Goal: Information Seeking & Learning: Learn about a topic

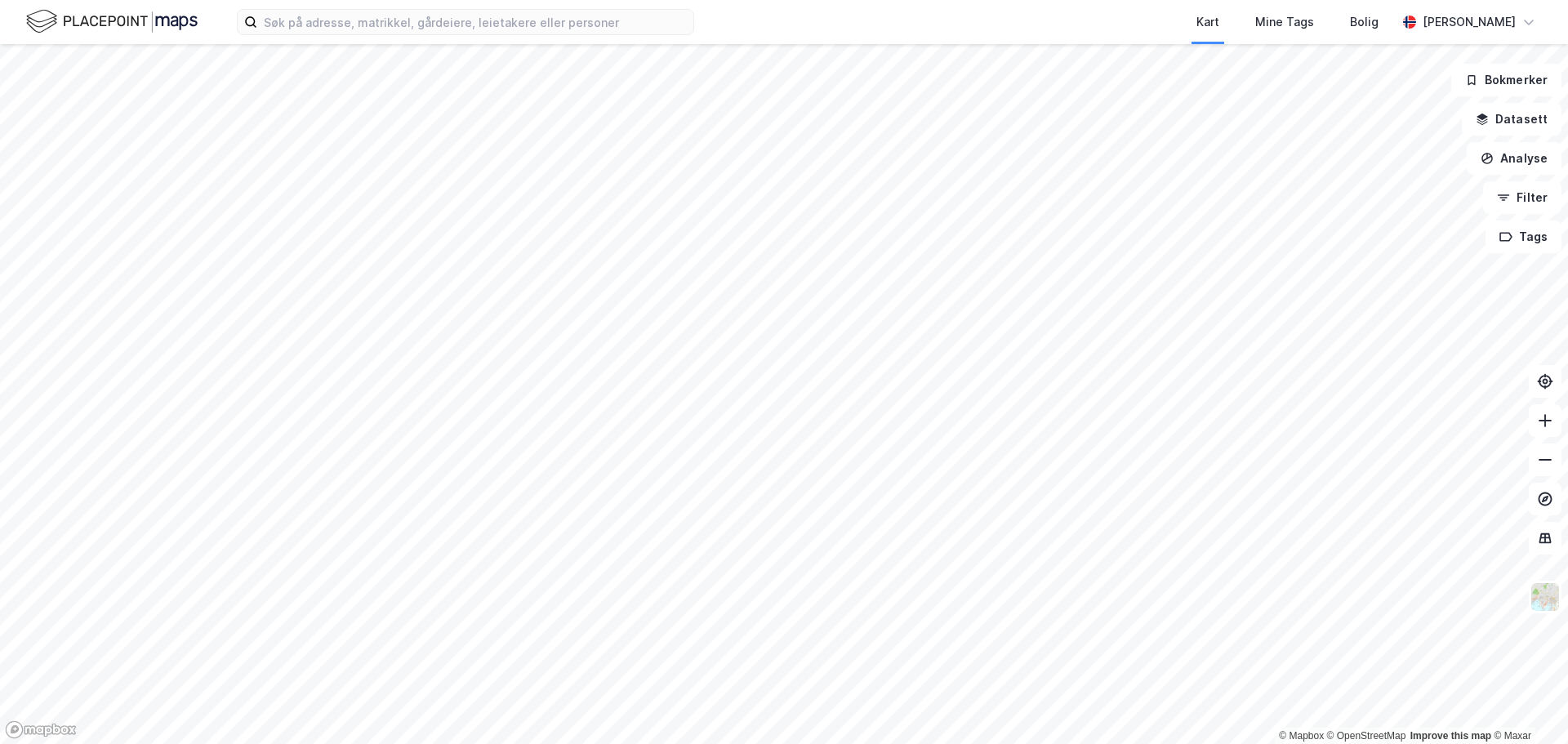
click at [792, 24] on div "Kart Mine Tags Bolig" at bounding box center [1084, 22] width 624 height 44
click at [541, 19] on input at bounding box center [475, 22] width 436 height 24
paste input "[PERSON_NAME]"
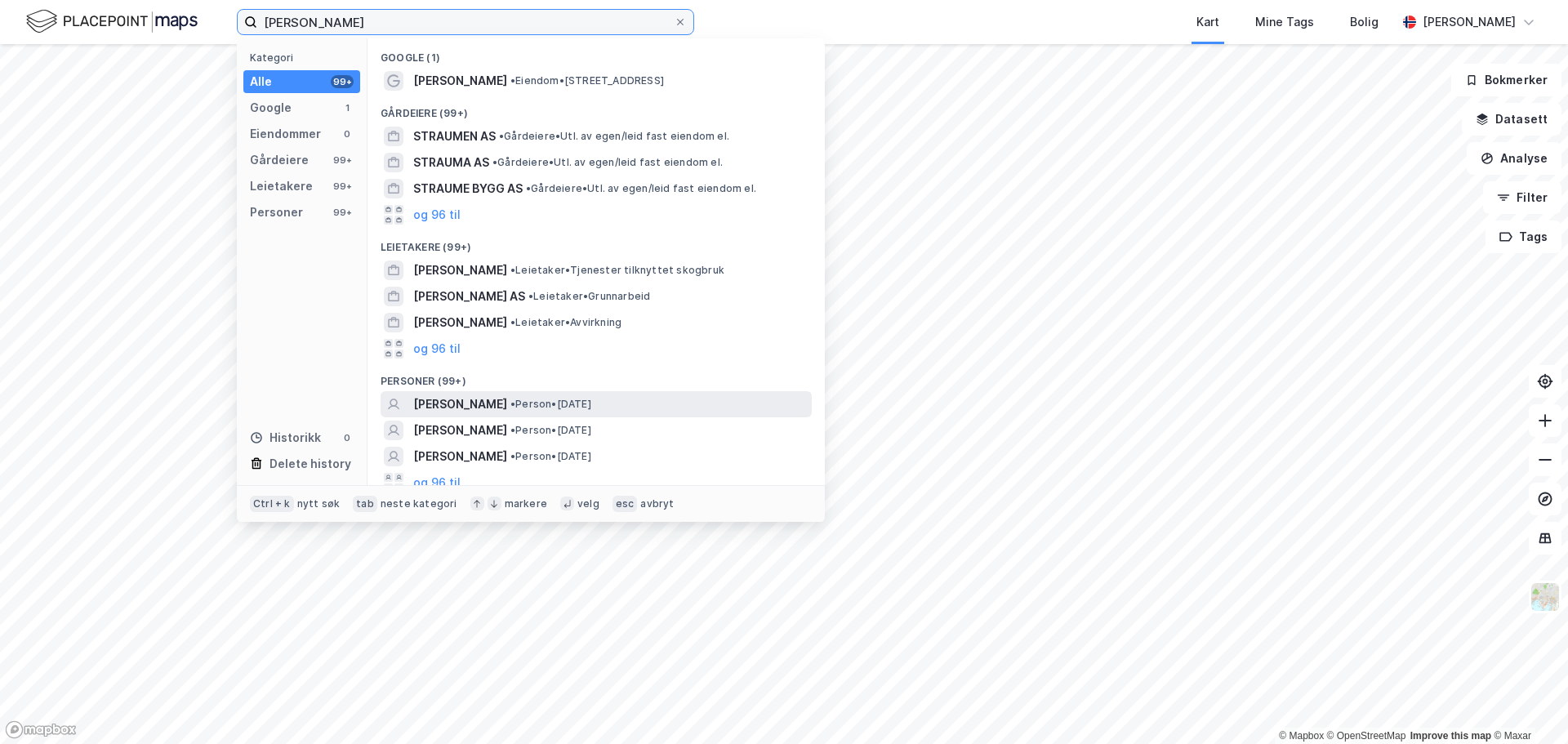
type input "[PERSON_NAME]"
click at [562, 406] on span "• Person • [DATE]" at bounding box center [550, 404] width 81 height 13
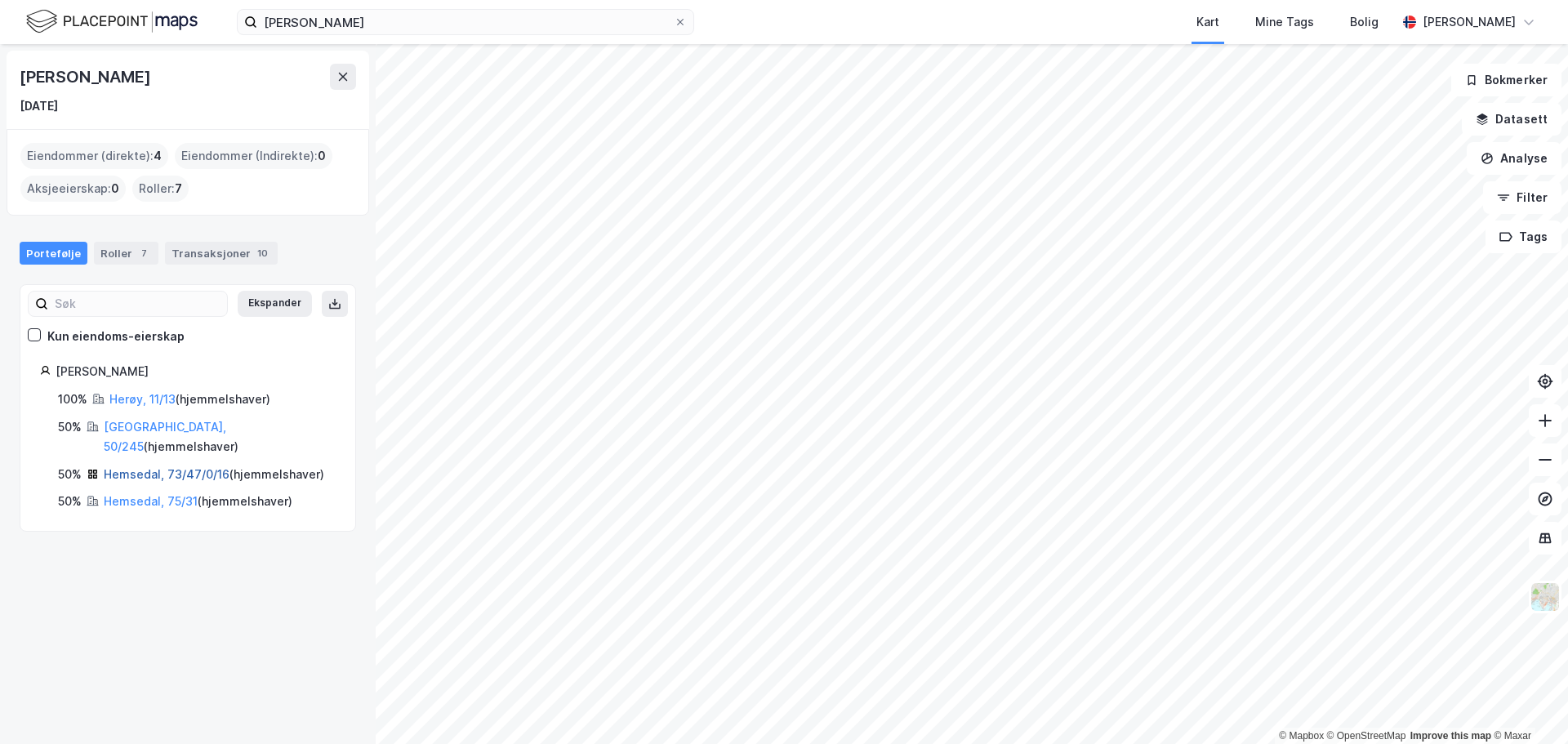
click at [142, 467] on link "Hemsedal, 73/47/0/16" at bounding box center [166, 474] width 126 height 13
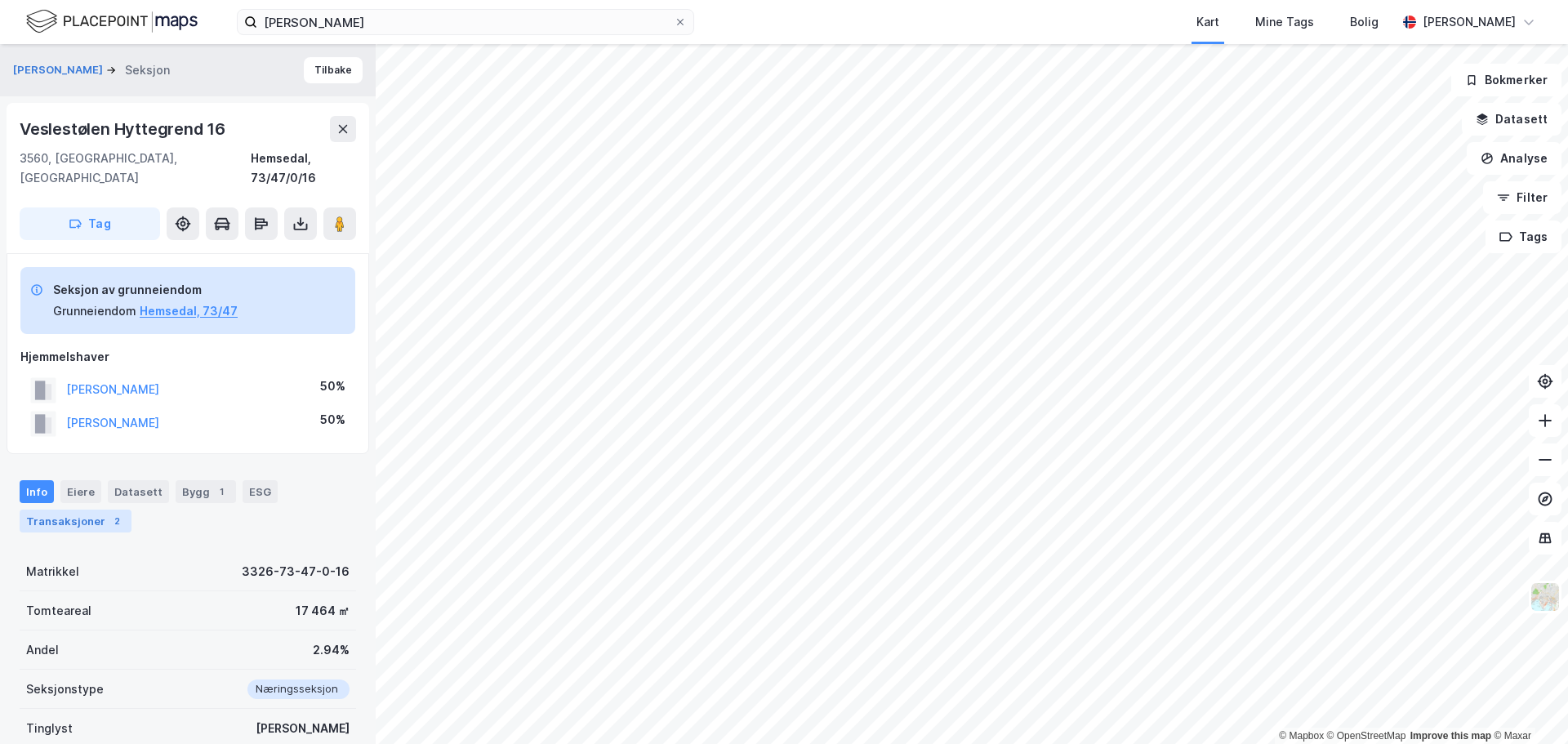
click at [85, 510] on div "Transaksjoner 2" at bounding box center [75, 521] width 112 height 23
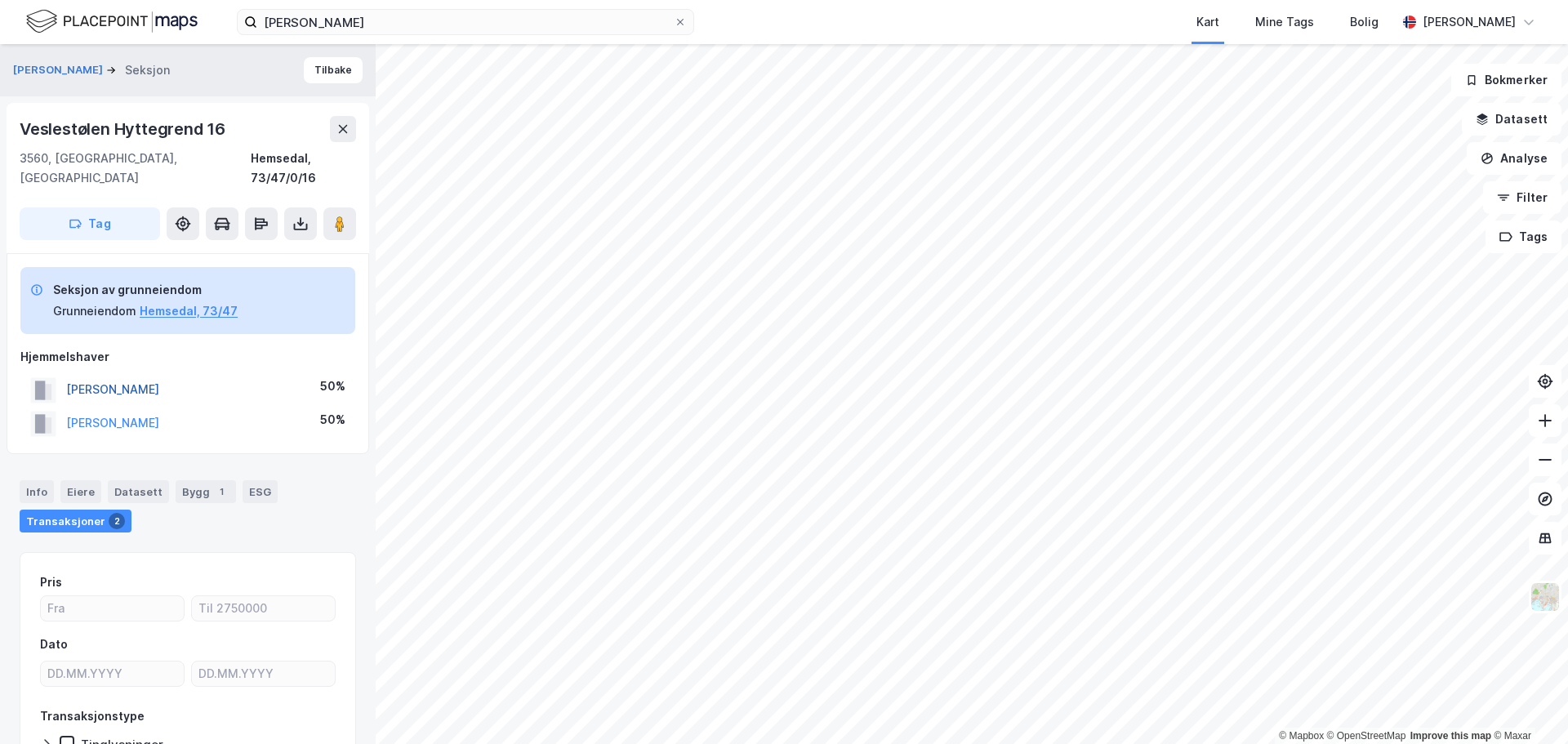
click at [0, 0] on button "[PERSON_NAME]" at bounding box center [0, 0] width 0 height 0
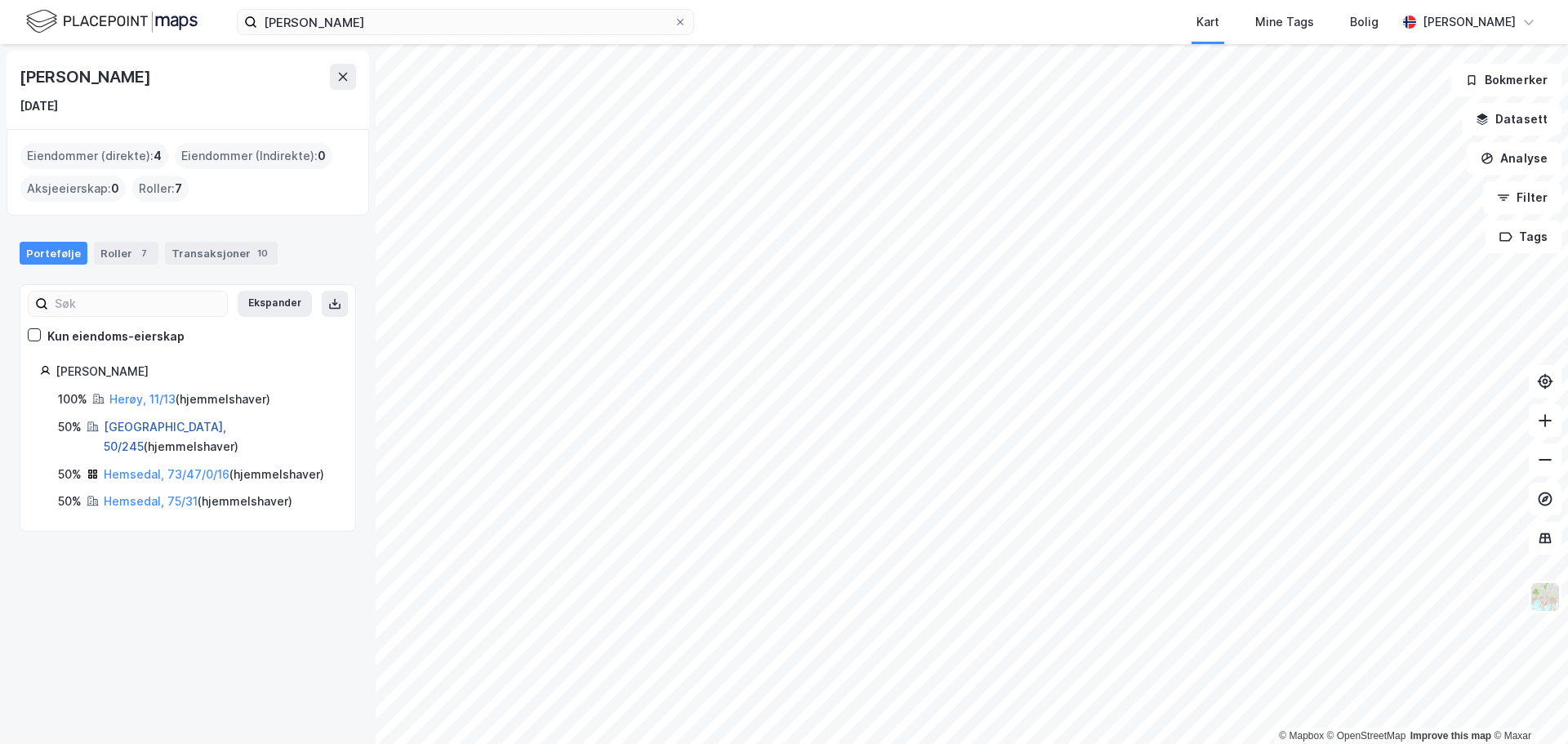
click at [137, 426] on link "[GEOGRAPHIC_DATA], 50/245" at bounding box center [164, 436] width 122 height 34
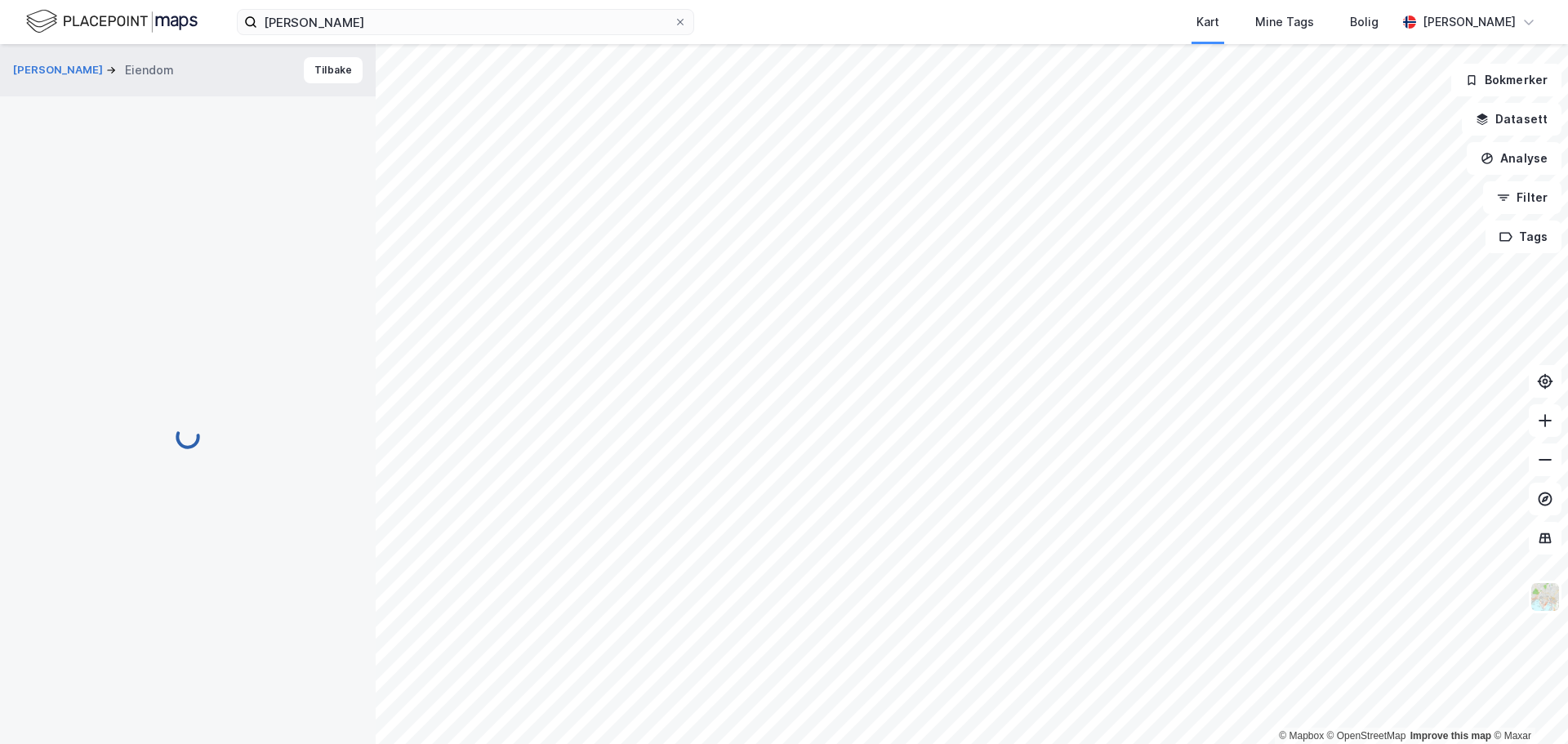
scroll to position [1, 0]
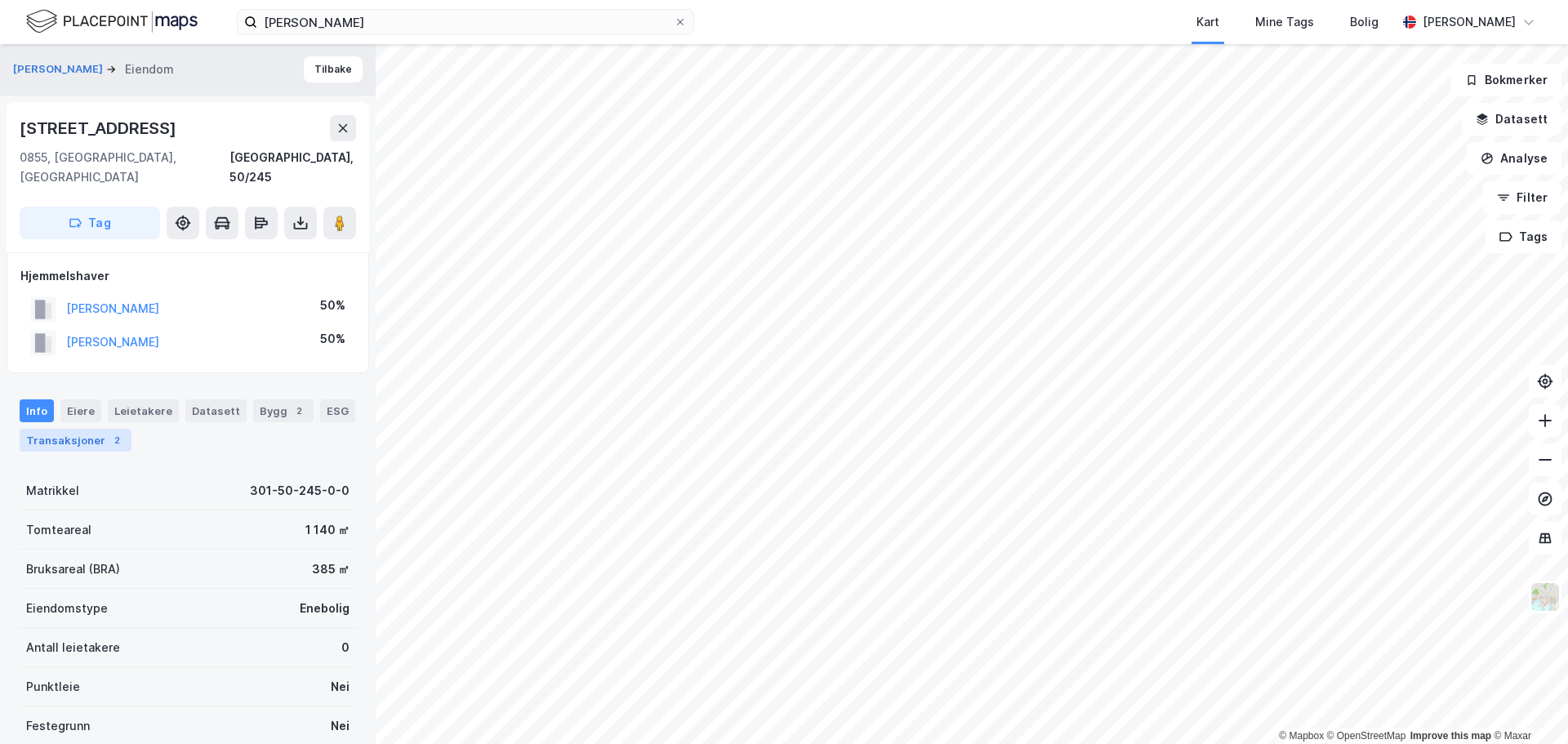
click at [105, 429] on div "Transaksjoner 2" at bounding box center [75, 440] width 112 height 23
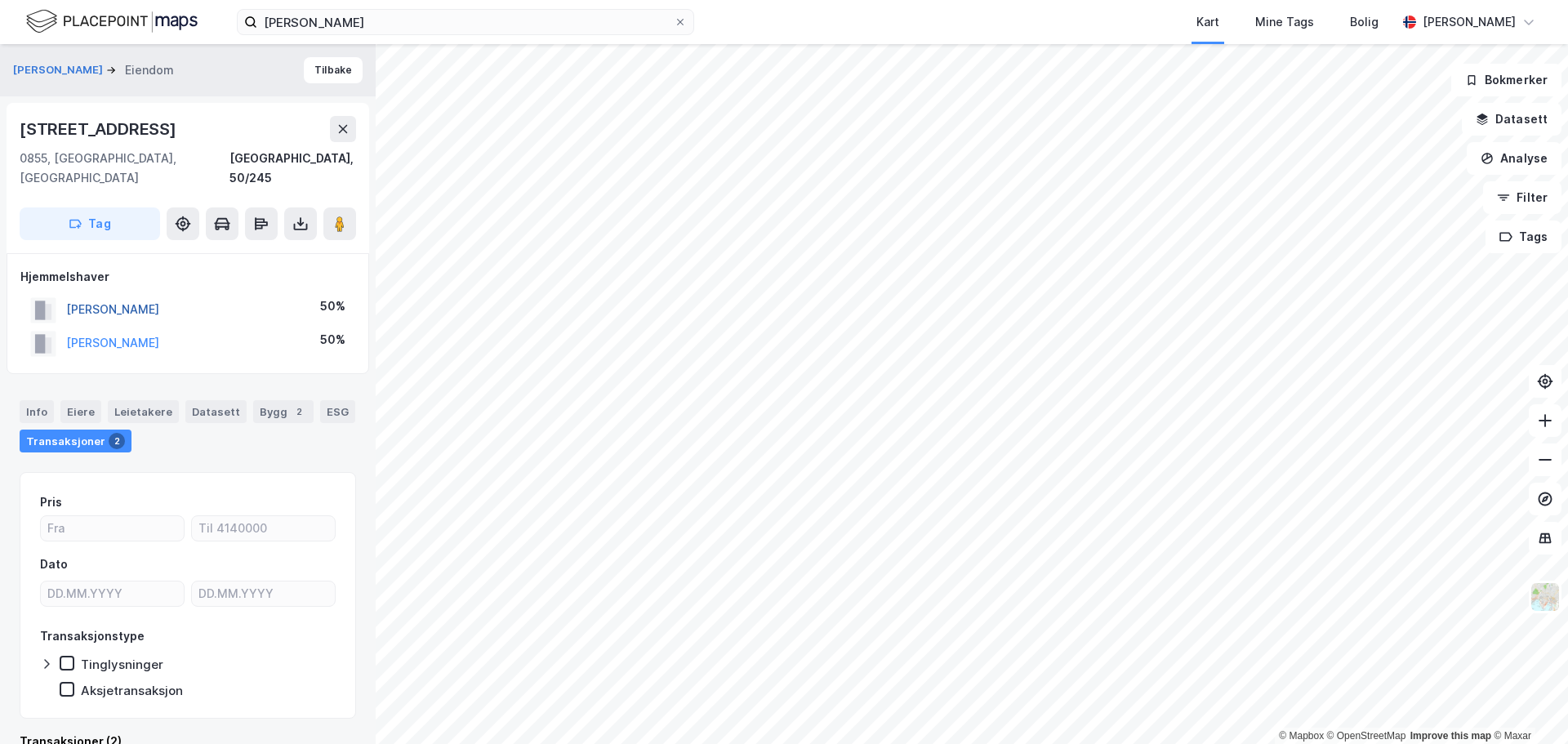
click at [0, 0] on button "[PERSON_NAME]" at bounding box center [0, 0] width 0 height 0
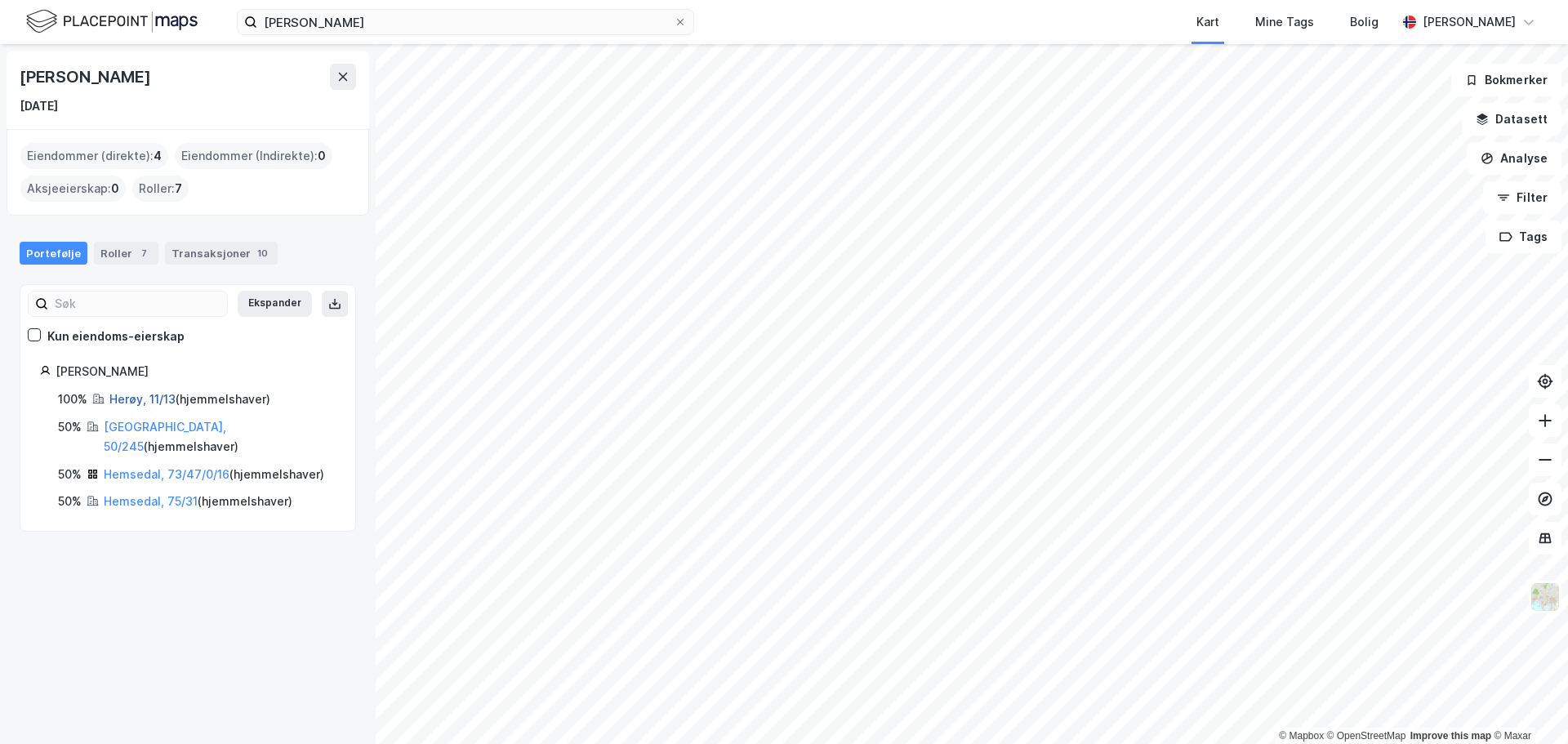
click at [126, 394] on link "Herøy, 11/13" at bounding box center [142, 399] width 66 height 13
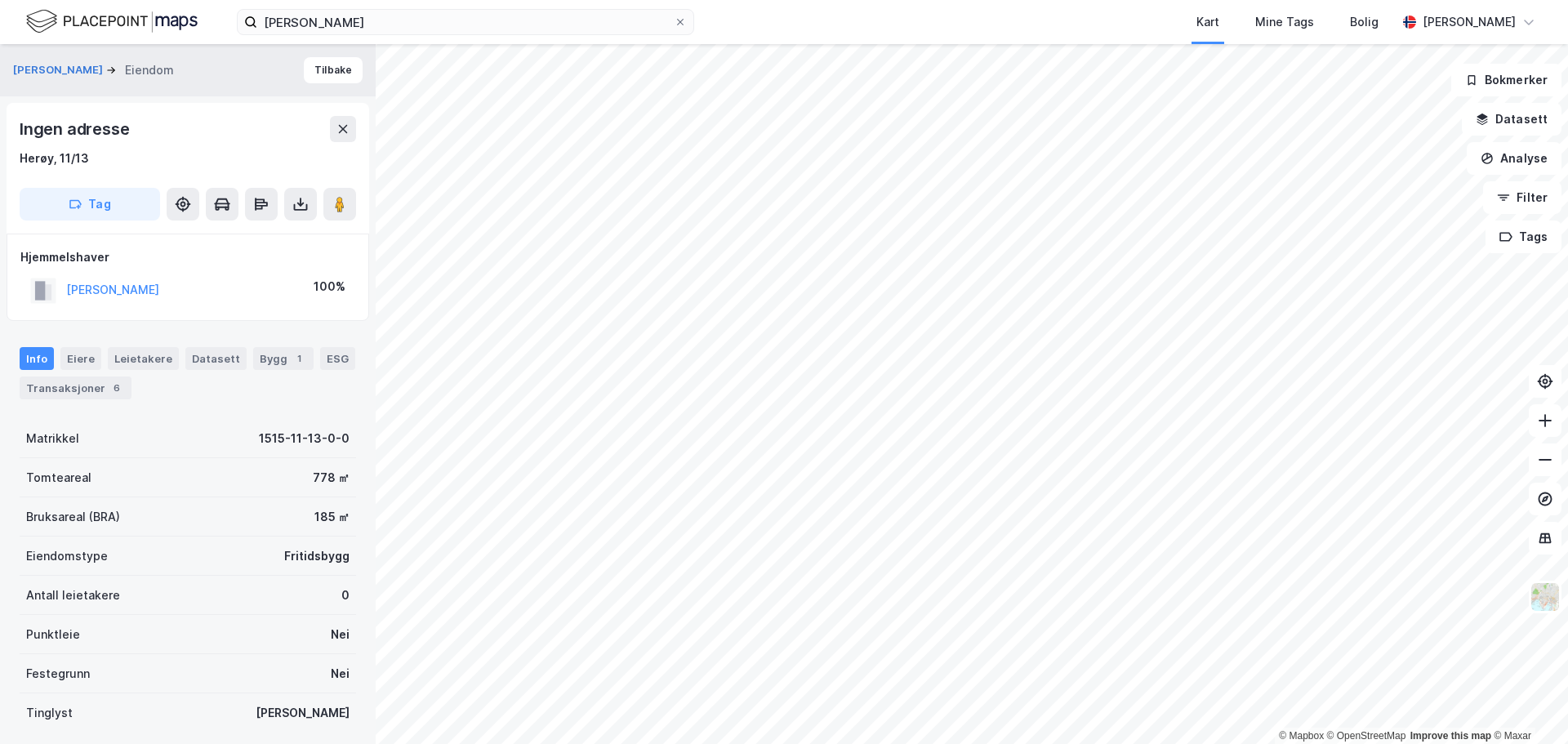
scroll to position [3, 0]
click at [118, 384] on div "6" at bounding box center [116, 385] width 16 height 16
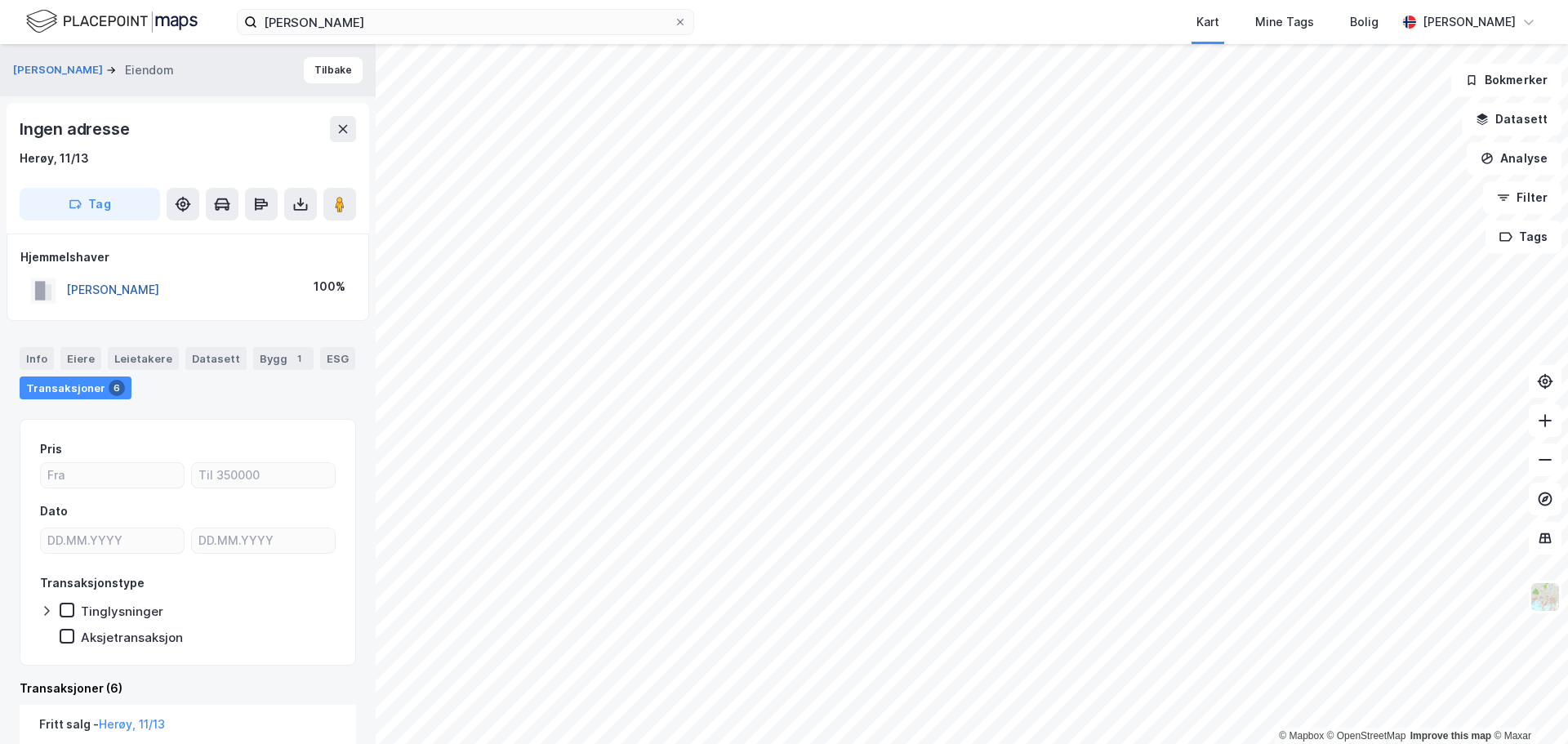
drag, startPoint x: 213, startPoint y: 289, endPoint x: 71, endPoint y: 295, distance: 142.1
click at [71, 295] on div "[PERSON_NAME] 100%" at bounding box center [187, 291] width 335 height 34
